Goal: Find specific page/section: Find specific page/section

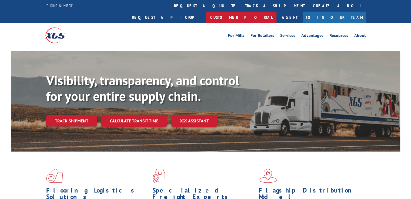
click at [277, 12] on link "Customer Portal" at bounding box center [241, 18] width 70 height 12
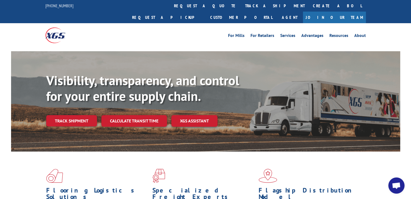
scroll to position [10, 0]
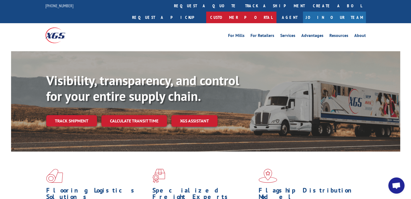
click at [277, 12] on link "Customer Portal" at bounding box center [241, 18] width 70 height 12
